Goal: Task Accomplishment & Management: Manage account settings

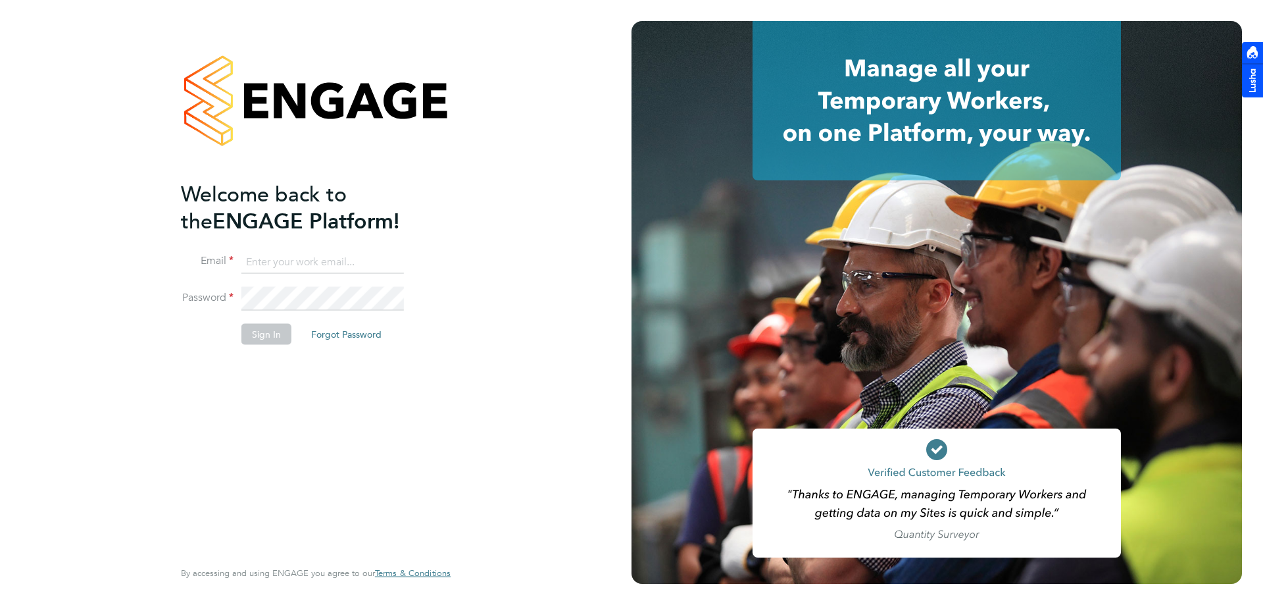
type input "rclarke@frlondon.co.uk"
click at [276, 335] on button "Sign In" at bounding box center [266, 333] width 50 height 21
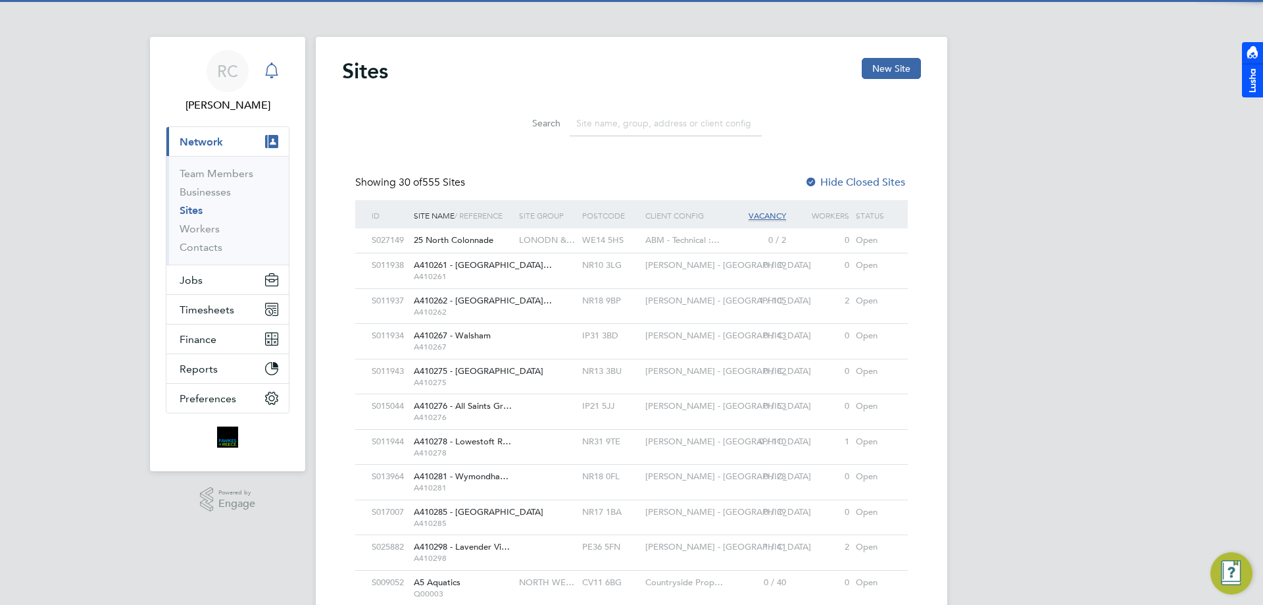
click at [272, 70] on icon "Main navigation" at bounding box center [272, 71] width 16 height 16
